Goal: Task Accomplishment & Management: Use online tool/utility

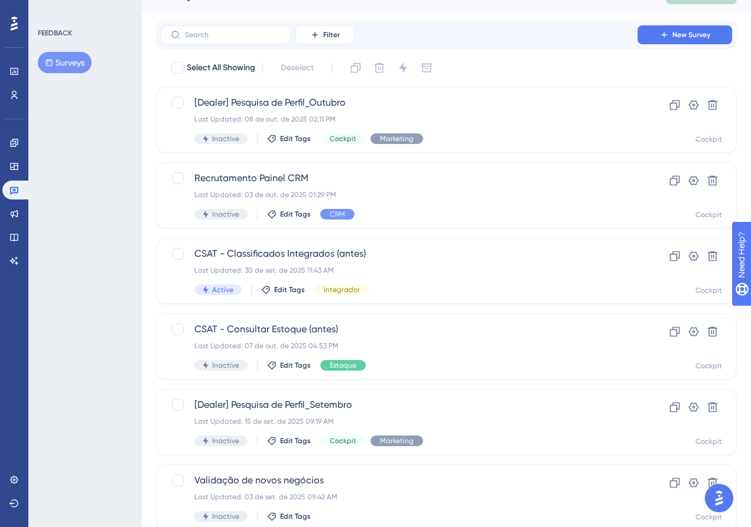
scroll to position [35, 0]
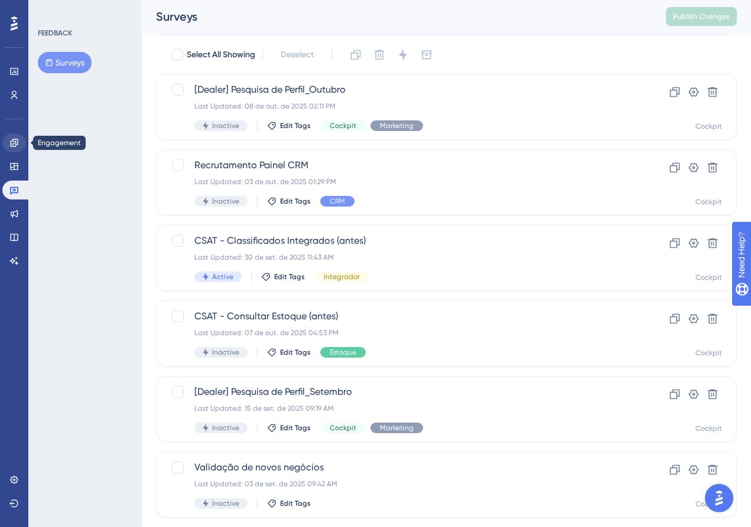
click at [11, 142] on icon at bounding box center [13, 142] width 9 height 9
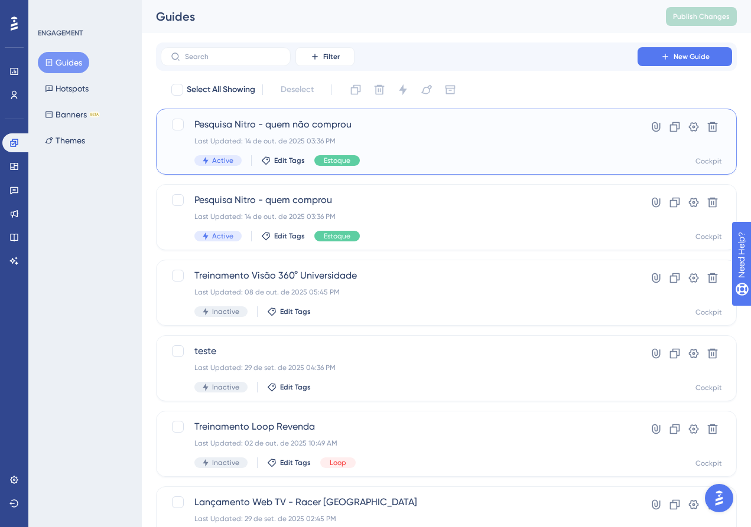
click at [313, 120] on span "Pesquisa Nitro - quem não comprou" at bounding box center [398, 125] width 409 height 14
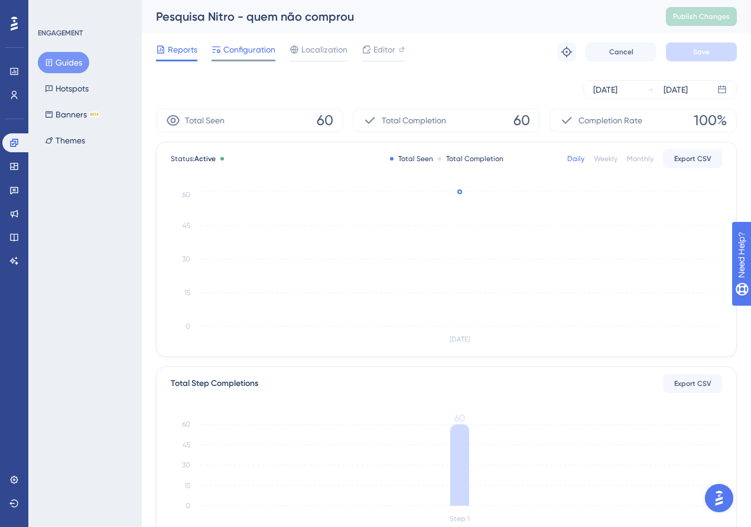
click at [223, 44] on span "Configuration" at bounding box center [249, 50] width 52 height 14
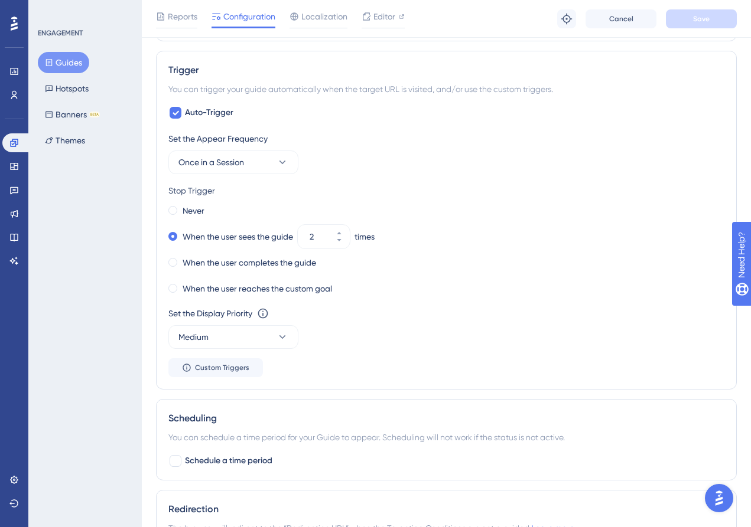
scroll to position [580, 0]
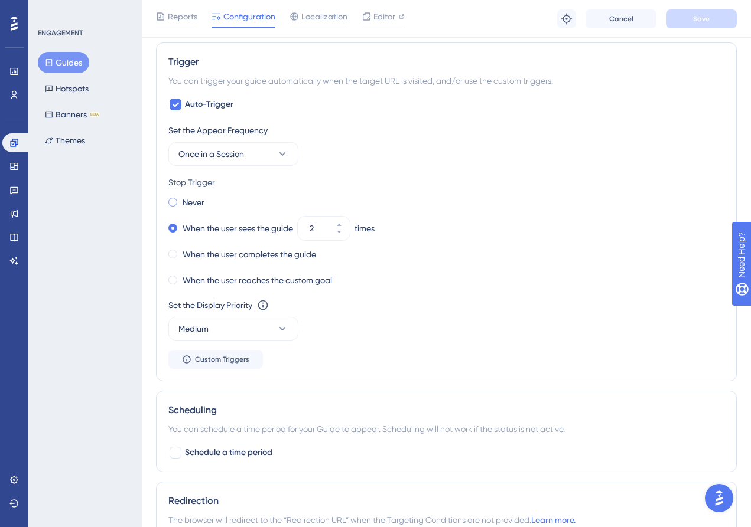
click at [175, 204] on span at bounding box center [172, 202] width 9 height 9
click at [181, 200] on input "radio" at bounding box center [181, 200] width 0 height 0
click at [190, 227] on label "When the user sees the guide" at bounding box center [237, 228] width 110 height 14
click at [130, 353] on div "ENGAGEMENT Guides Hotspots Banners BETA Themes" at bounding box center [84, 263] width 113 height 527
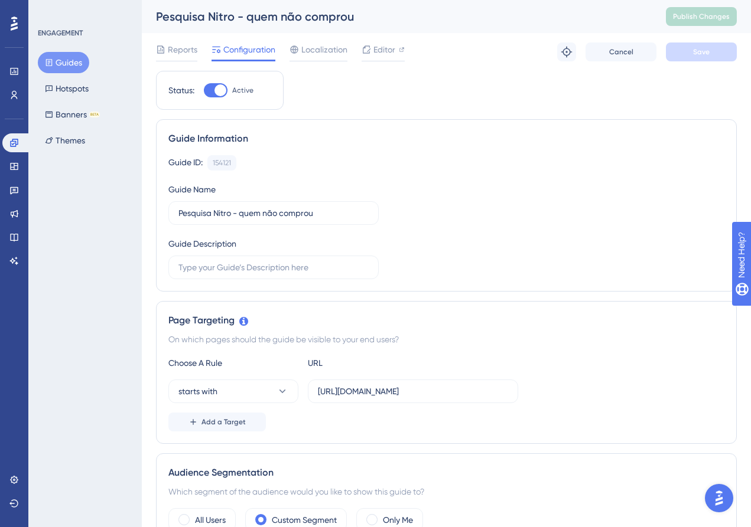
scroll to position [0, 0]
click at [387, 52] on span "Editor" at bounding box center [384, 50] width 22 height 14
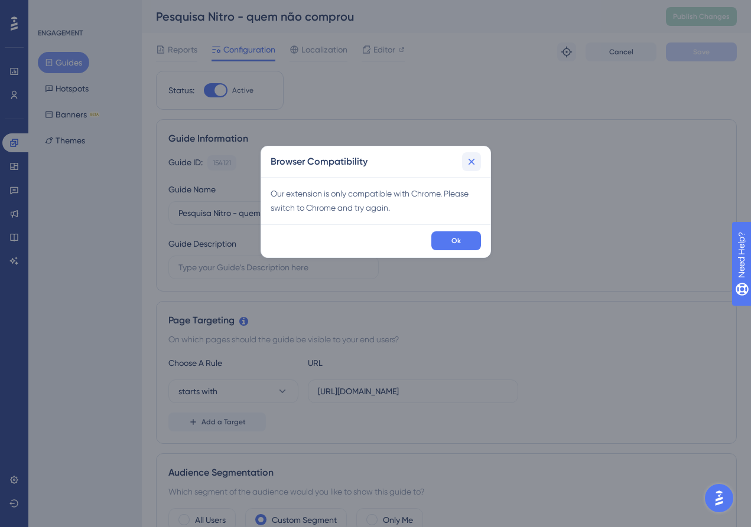
click at [475, 160] on icon at bounding box center [471, 162] width 12 height 12
